Goal: Task Accomplishment & Management: Use online tool/utility

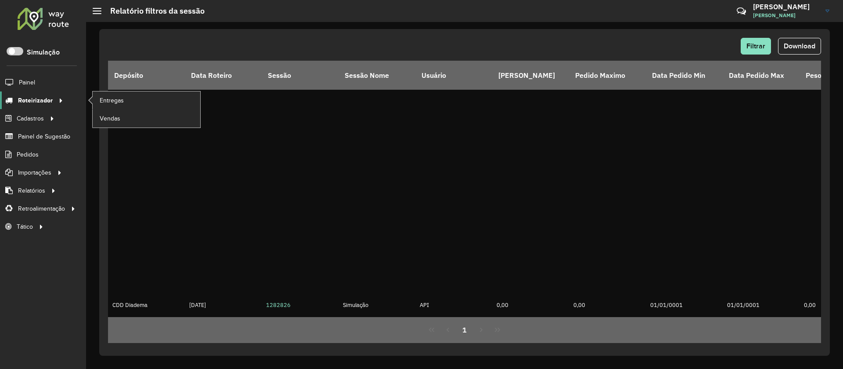
scroll to position [1034, 0]
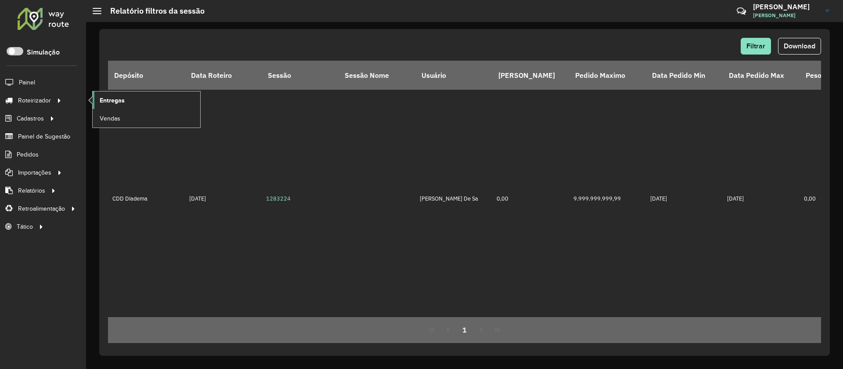
click at [109, 108] on link "Entregas" at bounding box center [147, 100] width 108 height 18
click at [40, 25] on div at bounding box center [43, 18] width 53 height 23
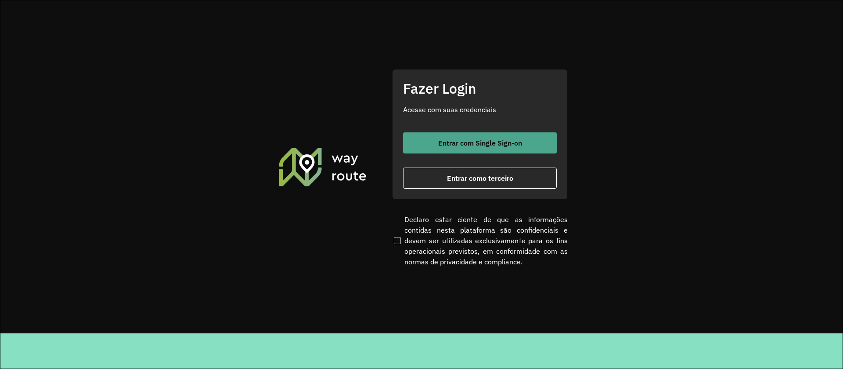
click at [478, 144] on span "Entrar com Single Sign-on" at bounding box center [480, 142] width 84 height 7
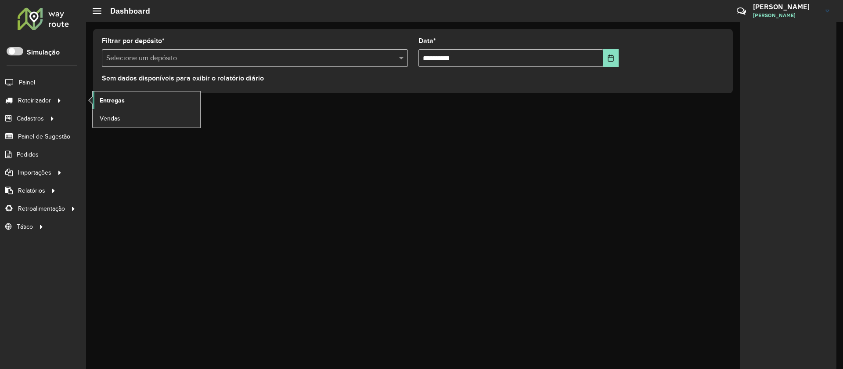
click at [136, 99] on link "Entregas" at bounding box center [147, 100] width 108 height 18
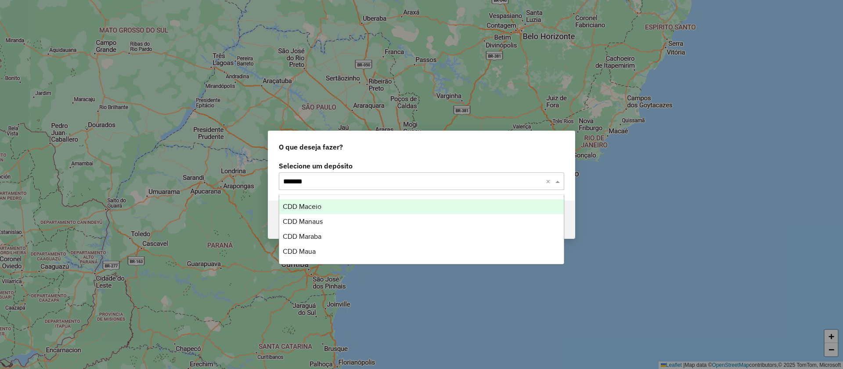
type input "********"
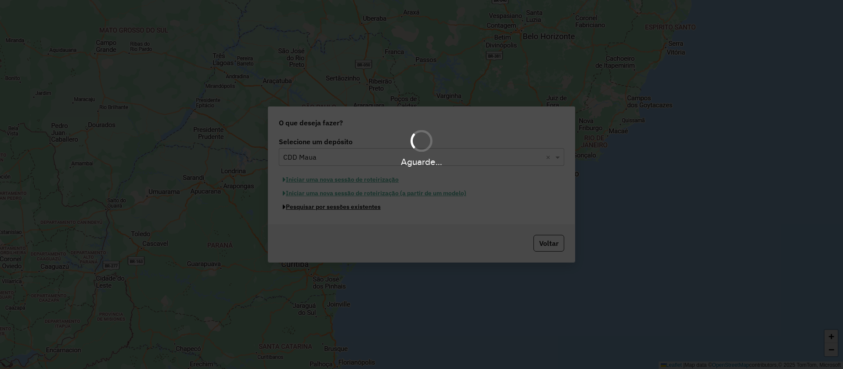
click at [279, 200] on button "Pesquisar por sessões existentes" at bounding box center [332, 207] width 106 height 14
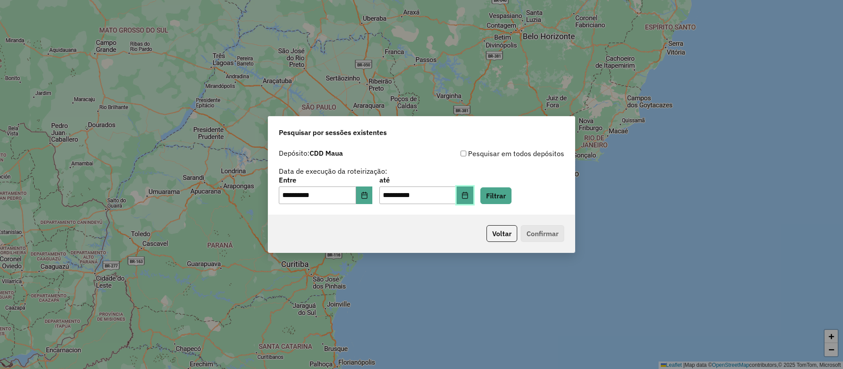
click at [469, 197] on icon "Choose Date" at bounding box center [465, 195] width 7 height 7
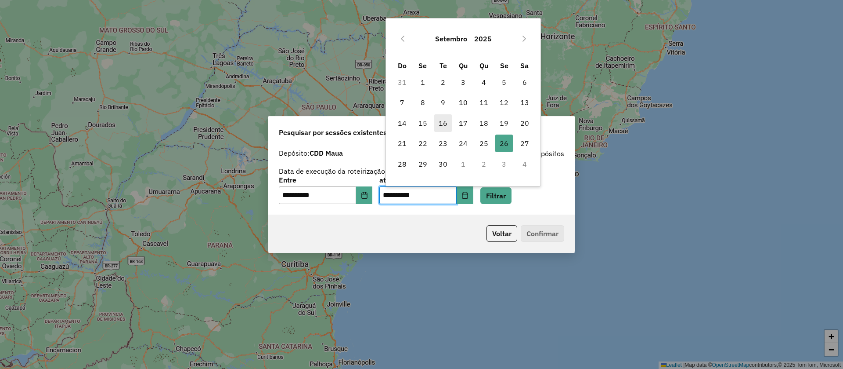
click at [443, 123] on span "16" at bounding box center [443, 123] width 18 height 18
type input "**********"
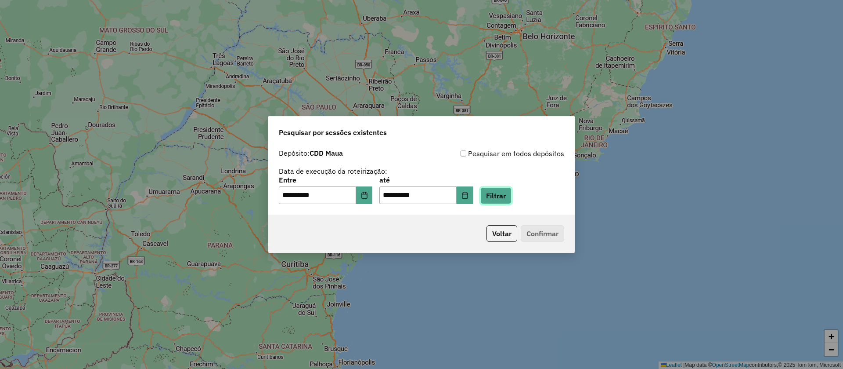
click at [512, 199] on button "Filtrar" at bounding box center [496, 195] width 31 height 17
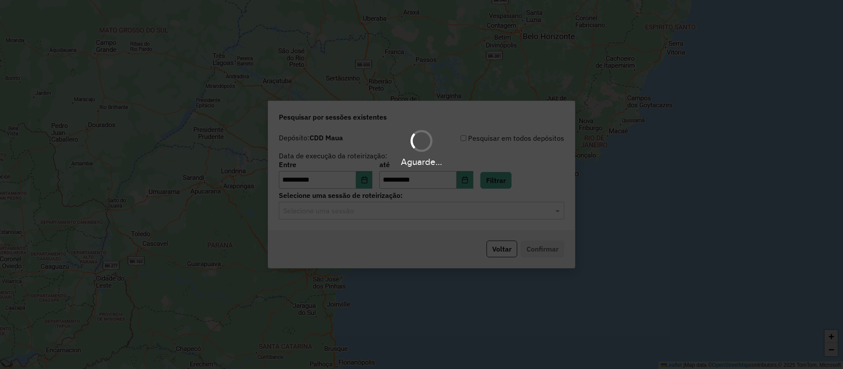
click at [416, 209] on div "Aguarde..." at bounding box center [421, 184] width 843 height 369
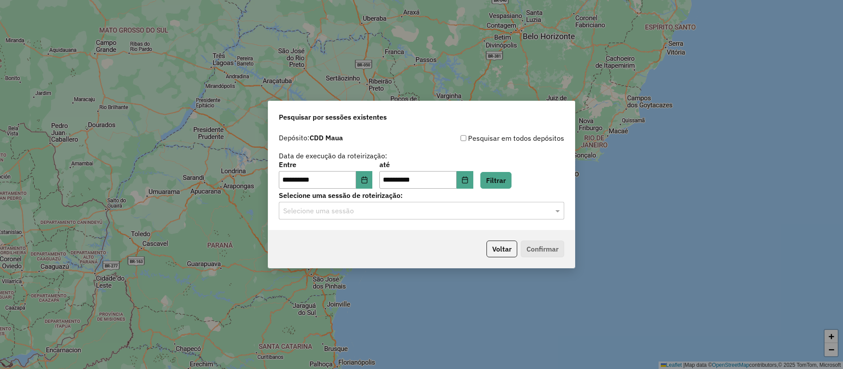
click at [416, 211] on input "text" at bounding box center [412, 211] width 259 height 11
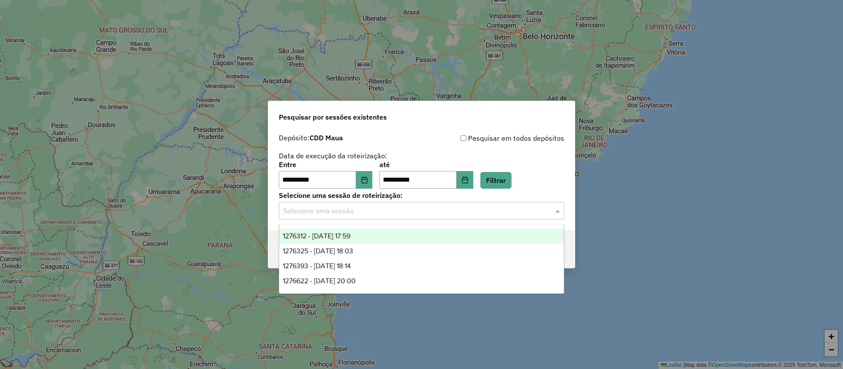
click at [351, 235] on span "1276312 - 16/09/2025 17:59" at bounding box center [317, 235] width 68 height 7
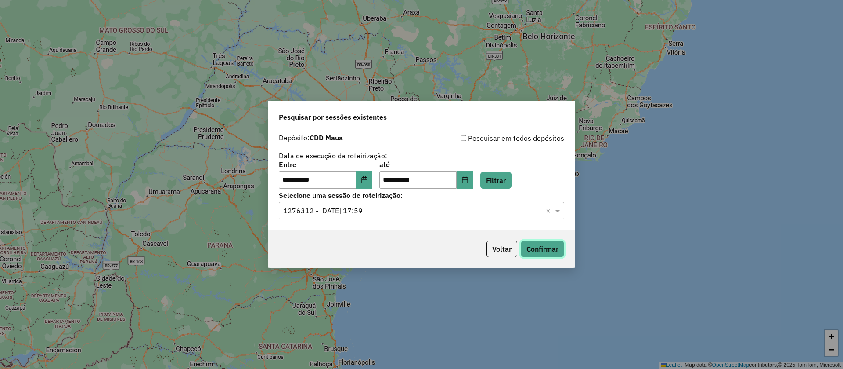
click at [545, 248] on button "Confirmar" at bounding box center [542, 248] width 43 height 17
click at [424, 210] on input "text" at bounding box center [412, 211] width 259 height 11
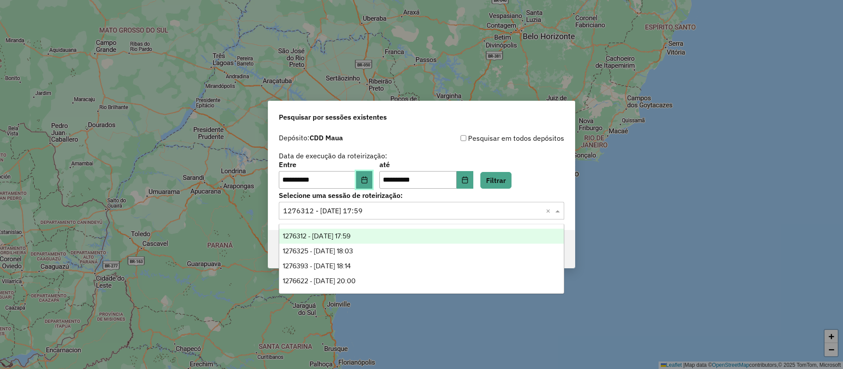
click at [365, 177] on button "Choose Date" at bounding box center [364, 180] width 17 height 18
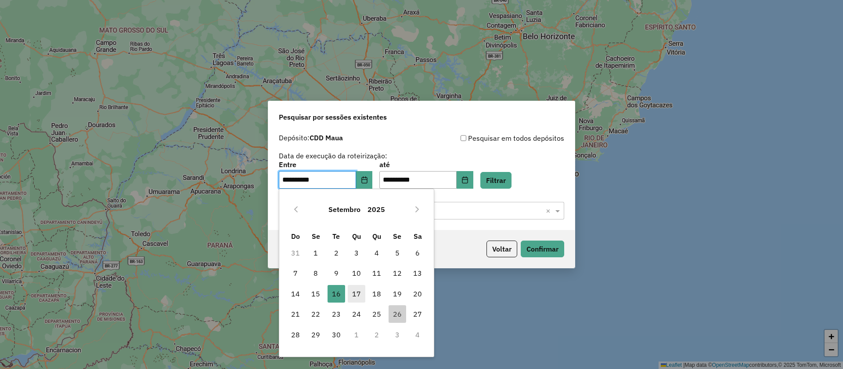
click at [354, 296] on span "17" at bounding box center [357, 294] width 18 height 18
type input "**********"
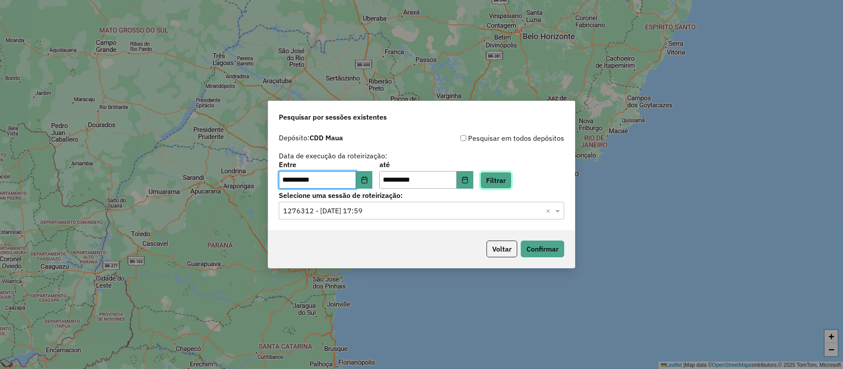
click at [501, 185] on button "Filtrar" at bounding box center [496, 180] width 31 height 17
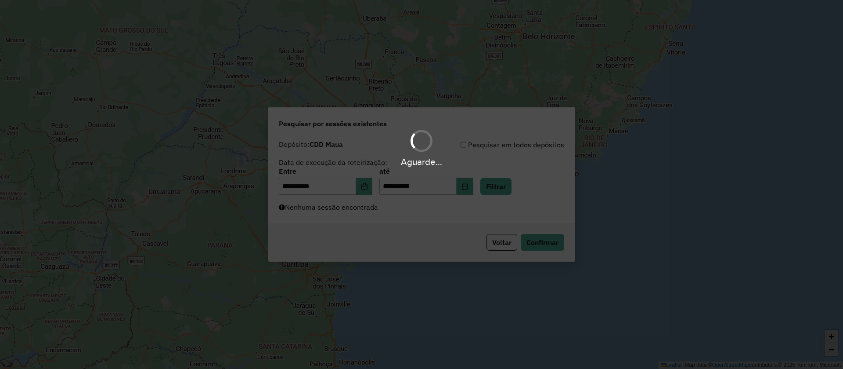
click at [427, 210] on div "Aguarde..." at bounding box center [421, 184] width 843 height 369
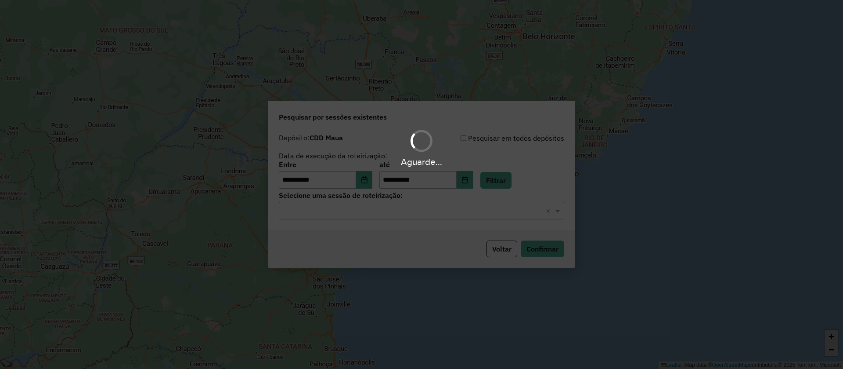
click at [424, 213] on div "Aguarde..." at bounding box center [421, 184] width 843 height 369
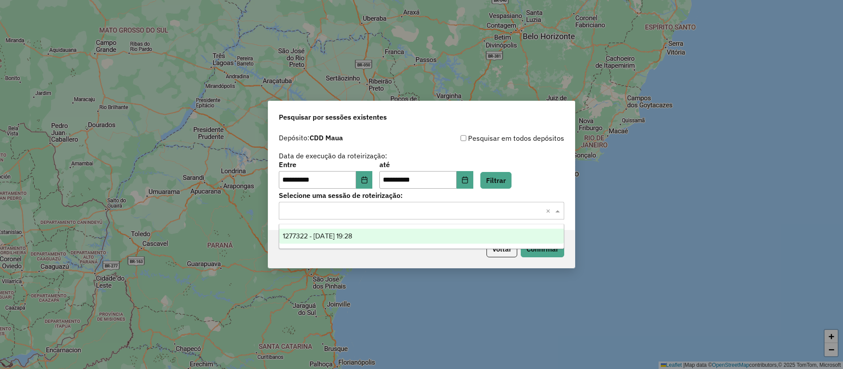
click at [440, 208] on input "text" at bounding box center [412, 211] width 259 height 11
click at [369, 235] on div "1277322 - 17/09/2025 19:28" at bounding box center [421, 235] width 285 height 15
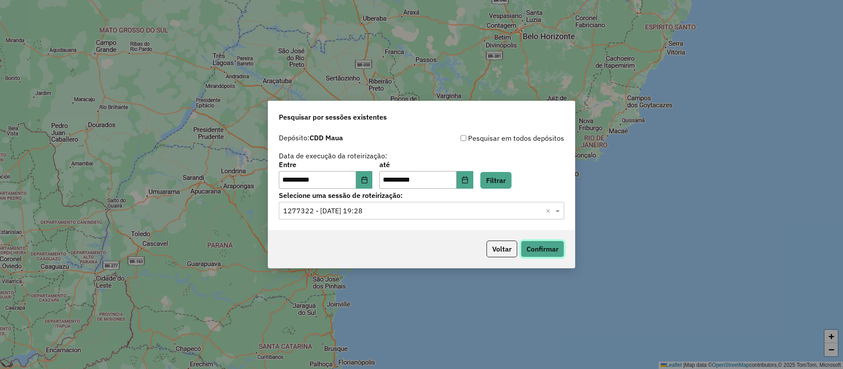
click at [540, 245] on button "Confirmar" at bounding box center [542, 248] width 43 height 17
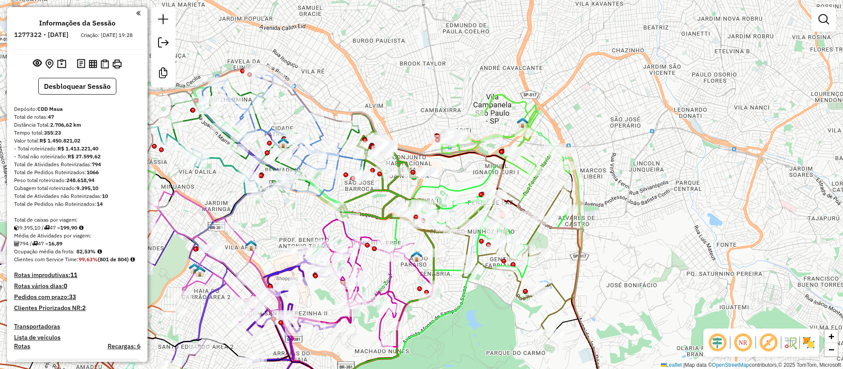
click at [774, 341] on em at bounding box center [768, 342] width 21 height 21
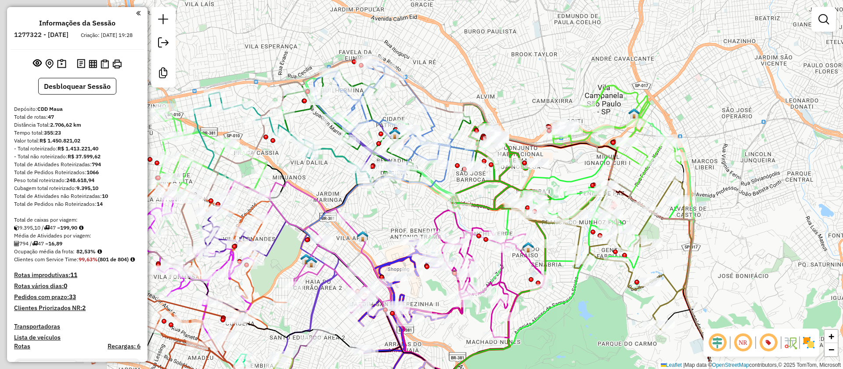
drag, startPoint x: 363, startPoint y: 88, endPoint x: 475, endPoint y: 79, distance: 111.9
click at [475, 79] on div "Janela de atendimento Grade de atendimento Capacidade Transportadoras Veículos …" at bounding box center [421, 184] width 843 height 369
click at [432, 125] on icon at bounding box center [394, 122] width 160 height 127
select select "**********"
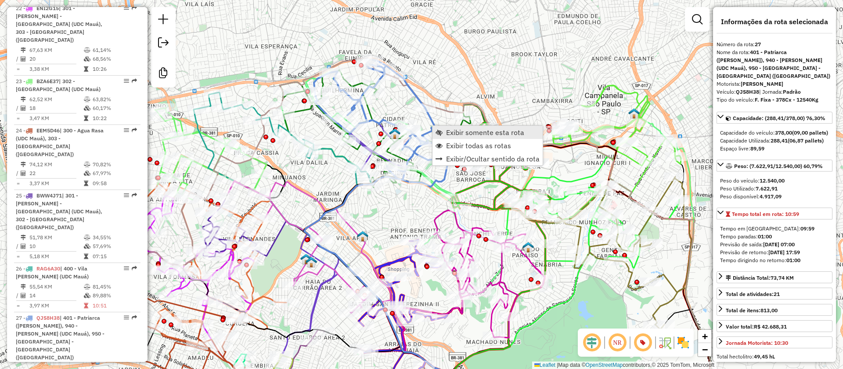
scroll to position [1877, 0]
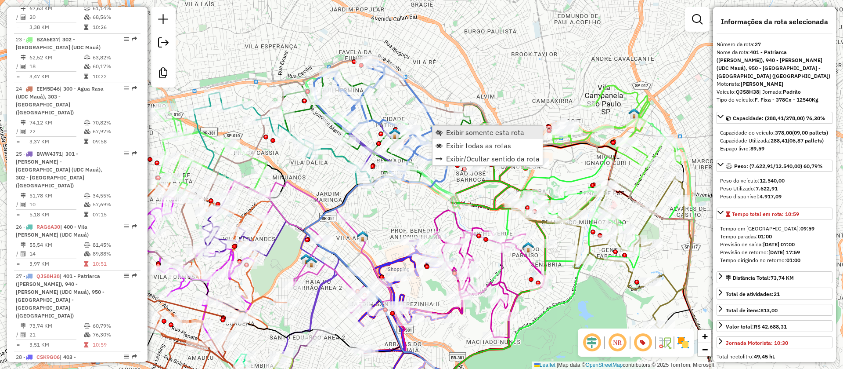
click at [459, 135] on span "Exibir somente esta rota" at bounding box center [485, 132] width 78 height 7
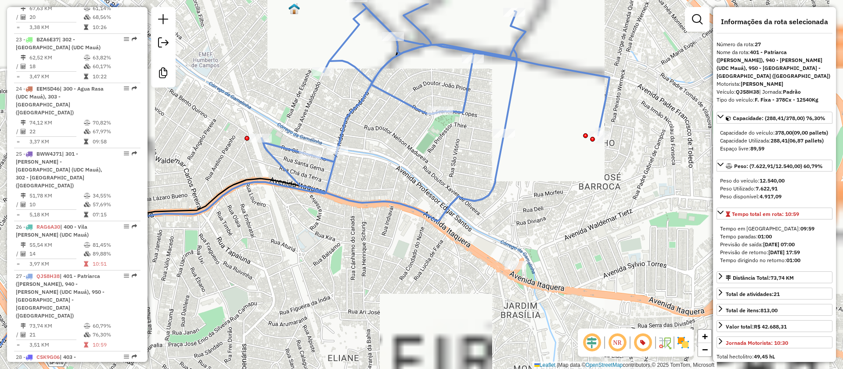
drag, startPoint x: 438, startPoint y: 123, endPoint x: 441, endPoint y: 170, distance: 48.0
click at [441, 170] on div "Janela de atendimento Grade de atendimento Capacidade Transportadoras Veículos …" at bounding box center [421, 184] width 843 height 369
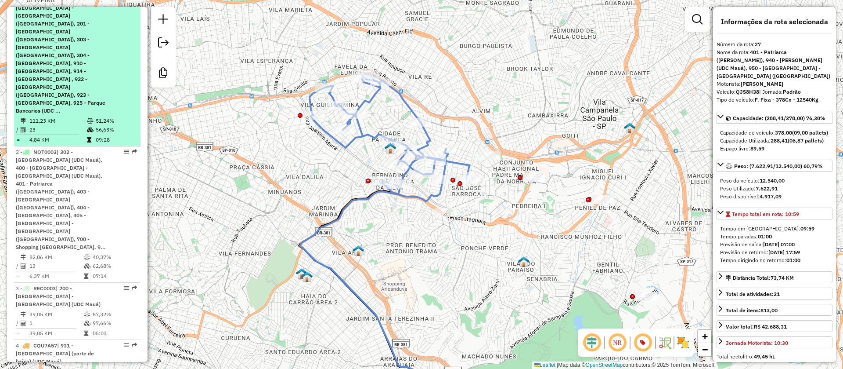
scroll to position [0, 0]
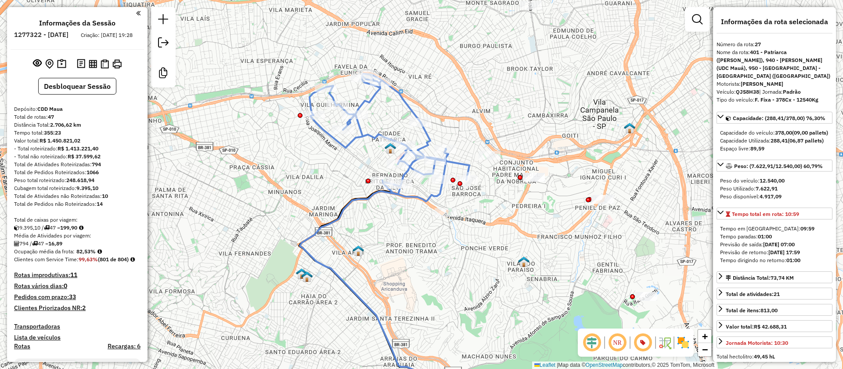
click at [346, 147] on icon at bounding box center [390, 137] width 160 height 127
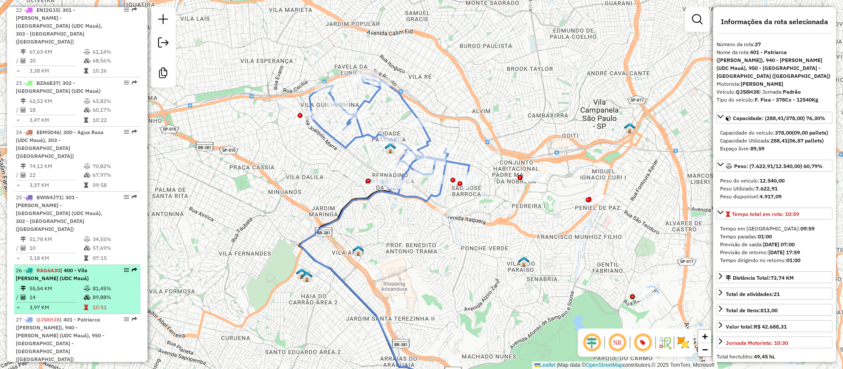
scroll to position [1819, 0]
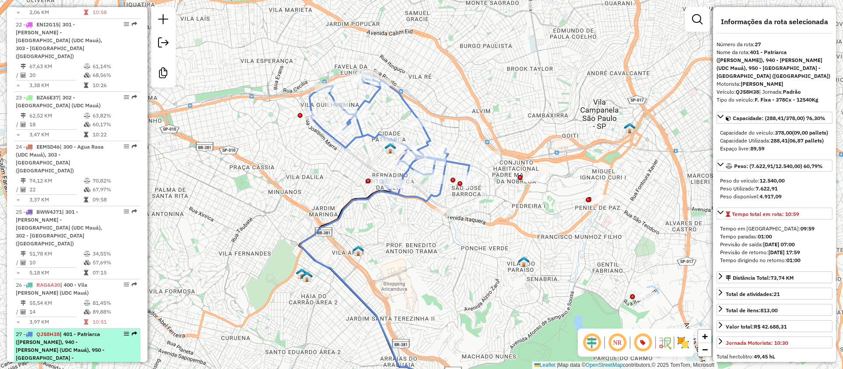
drag, startPoint x: 61, startPoint y: 14, endPoint x: 38, endPoint y: 72, distance: 62.6
click at [38, 330] on strong "QJS8H38 | 401 - Patriarca (UDC Mauá), 940 - Artur Alvin (UDC Mauá), 950 - Cidad…" at bounding box center [60, 353] width 89 height 46
copy span "QJS8H38"
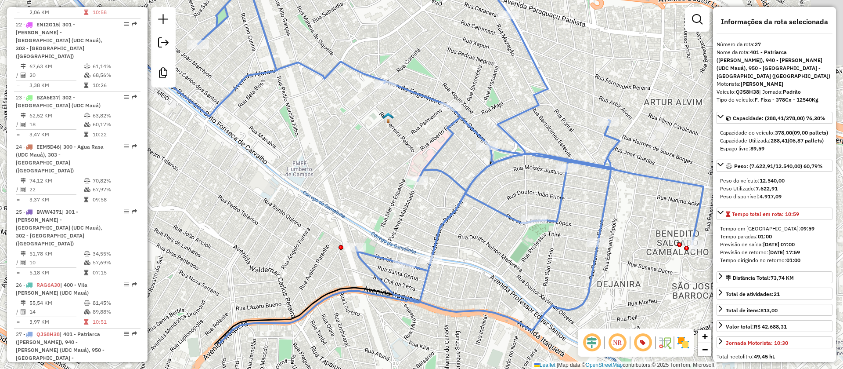
drag, startPoint x: 406, startPoint y: 233, endPoint x: 373, endPoint y: 172, distance: 69.8
click at [373, 172] on div "Janela de atendimento Grade de atendimento Capacidade Transportadoras Veículos …" at bounding box center [421, 184] width 843 height 369
